Goal: Task Accomplishment & Management: Manage account settings

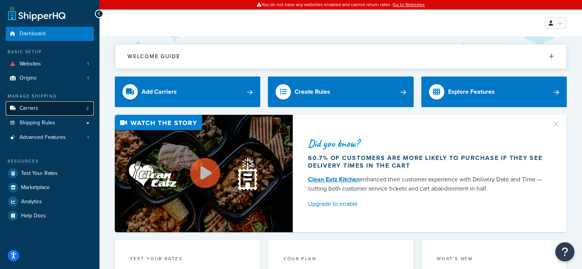
click at [78, 104] on link "Carriers 2" at bounding box center [50, 108] width 88 height 14
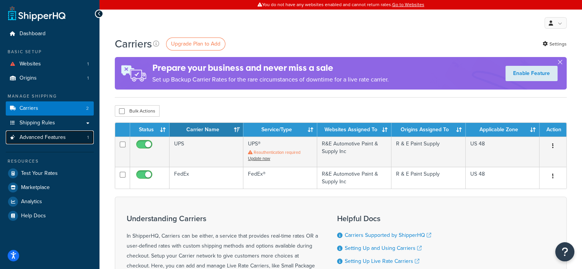
click at [58, 133] on link "Advanced Features 1" at bounding box center [50, 137] width 88 height 14
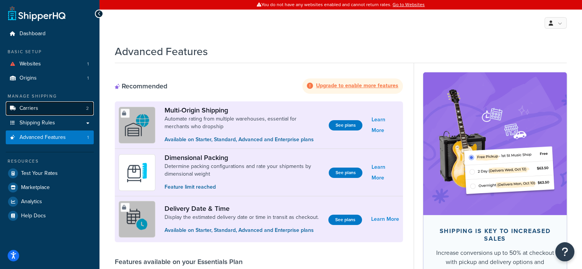
click at [53, 112] on link "Carriers 2" at bounding box center [50, 108] width 88 height 14
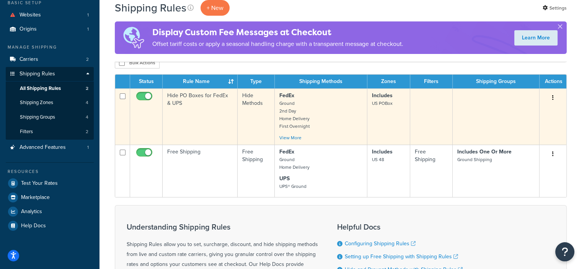
scroll to position [19, 0]
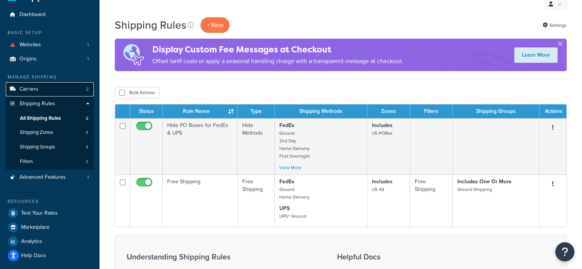
click at [48, 86] on link "Carriers 2" at bounding box center [50, 89] width 88 height 14
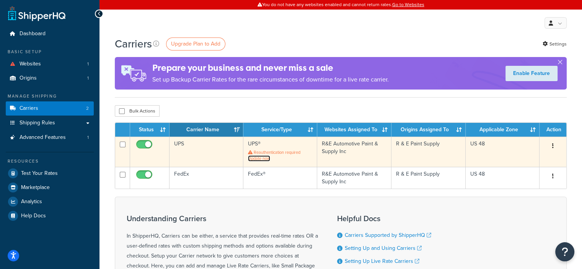
click at [262, 157] on link "Update now" at bounding box center [259, 158] width 22 height 6
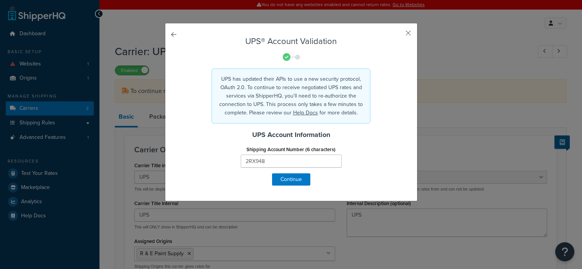
select select "ups"
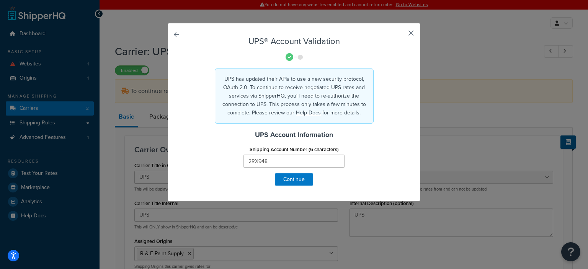
click at [401, 35] on button "button" at bounding box center [400, 36] width 2 height 2
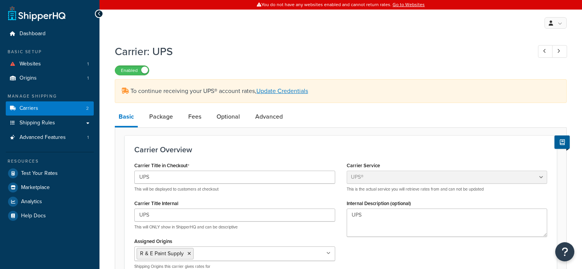
select select "ups"
